Goal: Task Accomplishment & Management: Manage account settings

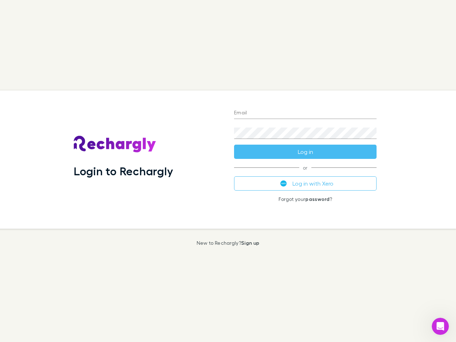
click at [228, 171] on div "Login to Rechargly" at bounding box center [148, 160] width 160 height 138
click at [306, 113] on input "Email" at bounding box center [305, 113] width 143 height 11
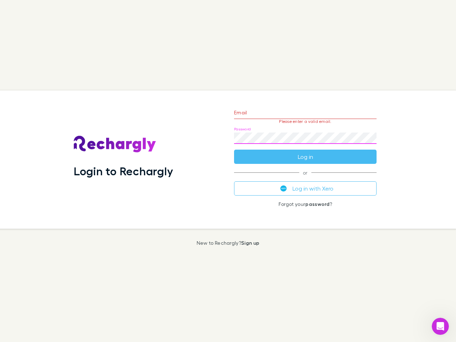
click at [306, 152] on form "Email Please enter a valid email. Password Log in" at bounding box center [305, 133] width 143 height 62
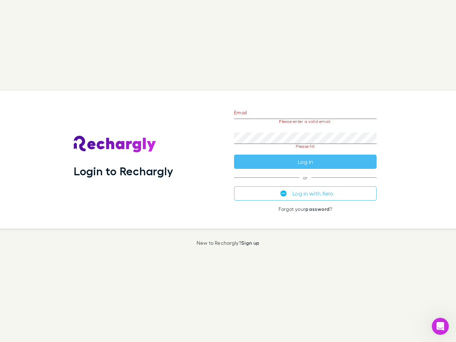
click at [306, 184] on div "Email Please enter a valid email. Password Please fill Log in or Log in with Xe…" at bounding box center [306, 160] width 154 height 138
click at [441, 327] on icon "Open Intercom Messenger" at bounding box center [441, 327] width 12 height 12
